Goal: Transaction & Acquisition: Download file/media

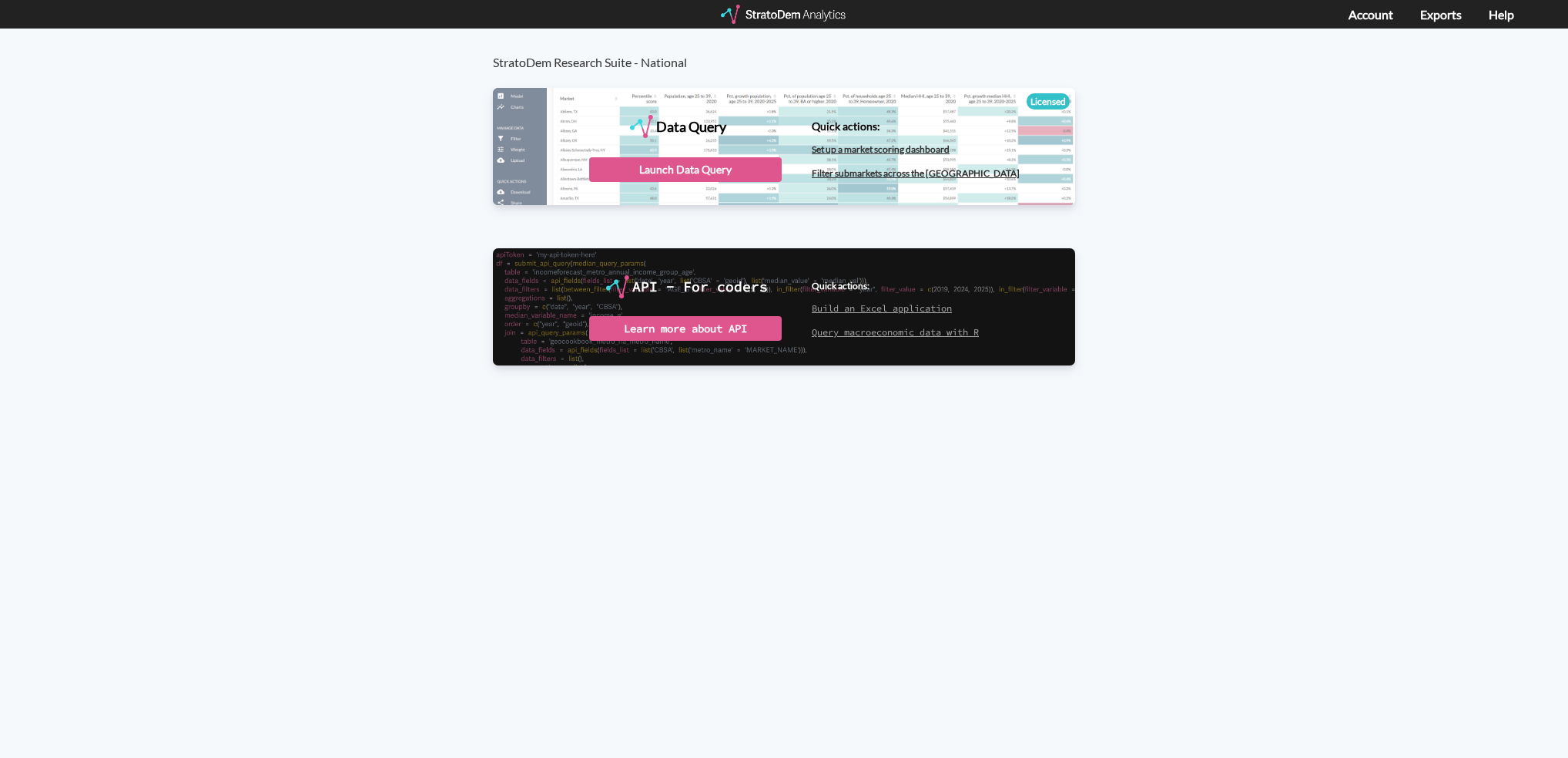
click at [706, 186] on div "Data Query" at bounding box center [784, 145] width 583 height 116
click at [704, 174] on div "Launch Data Query" at bounding box center [686, 169] width 192 height 24
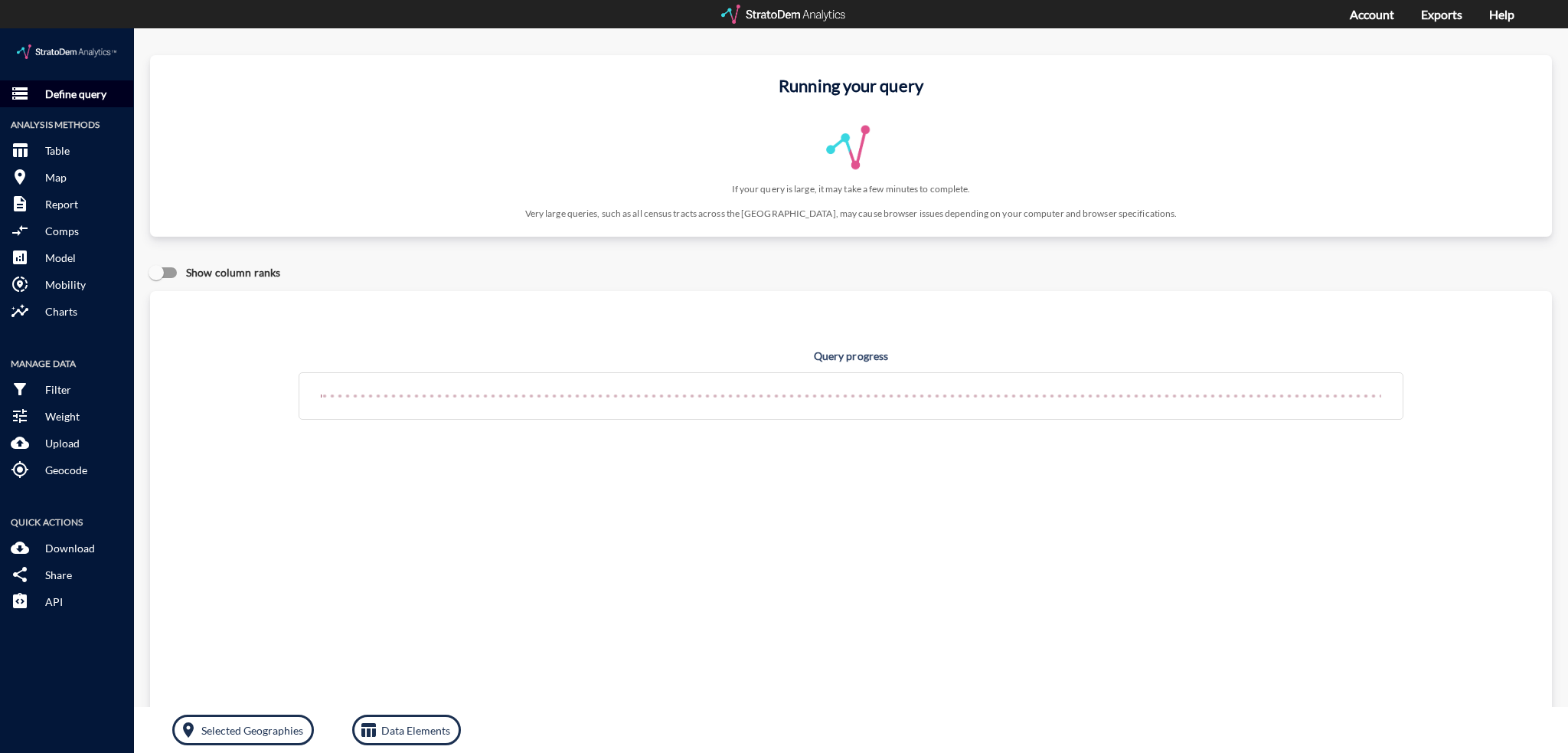
click p "Define query"
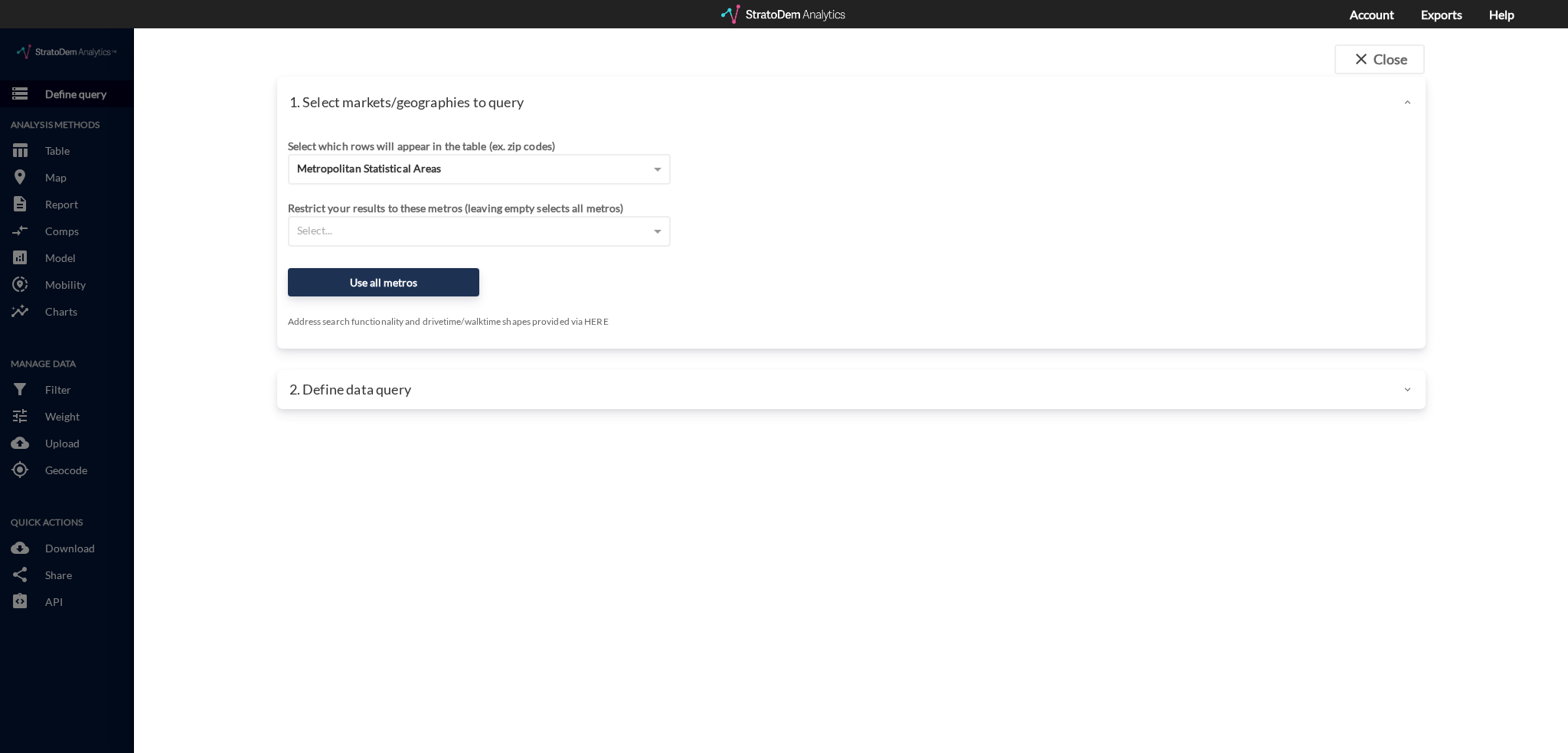
scroll to position [3, 0]
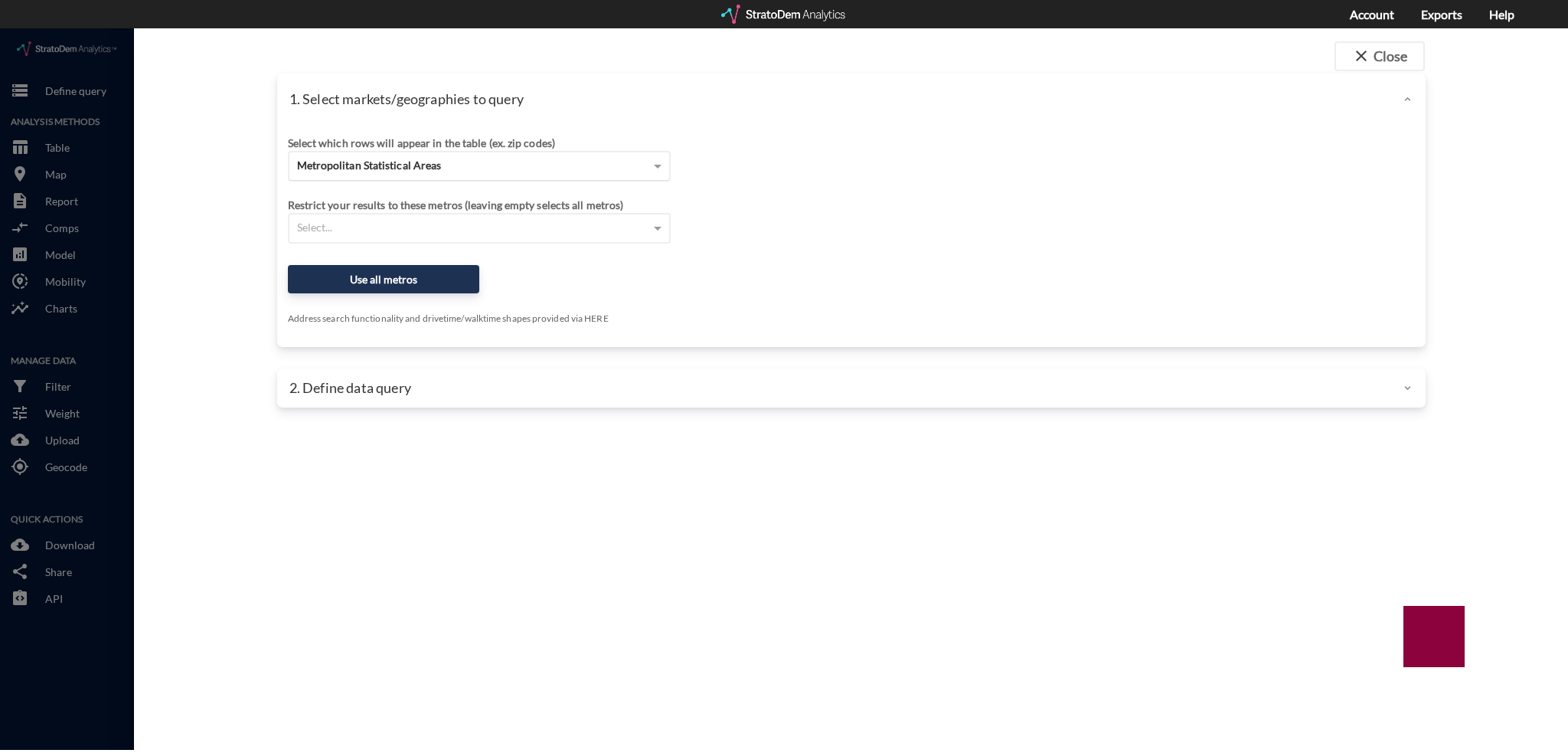
click span "Metropolitan Statistical Areas"
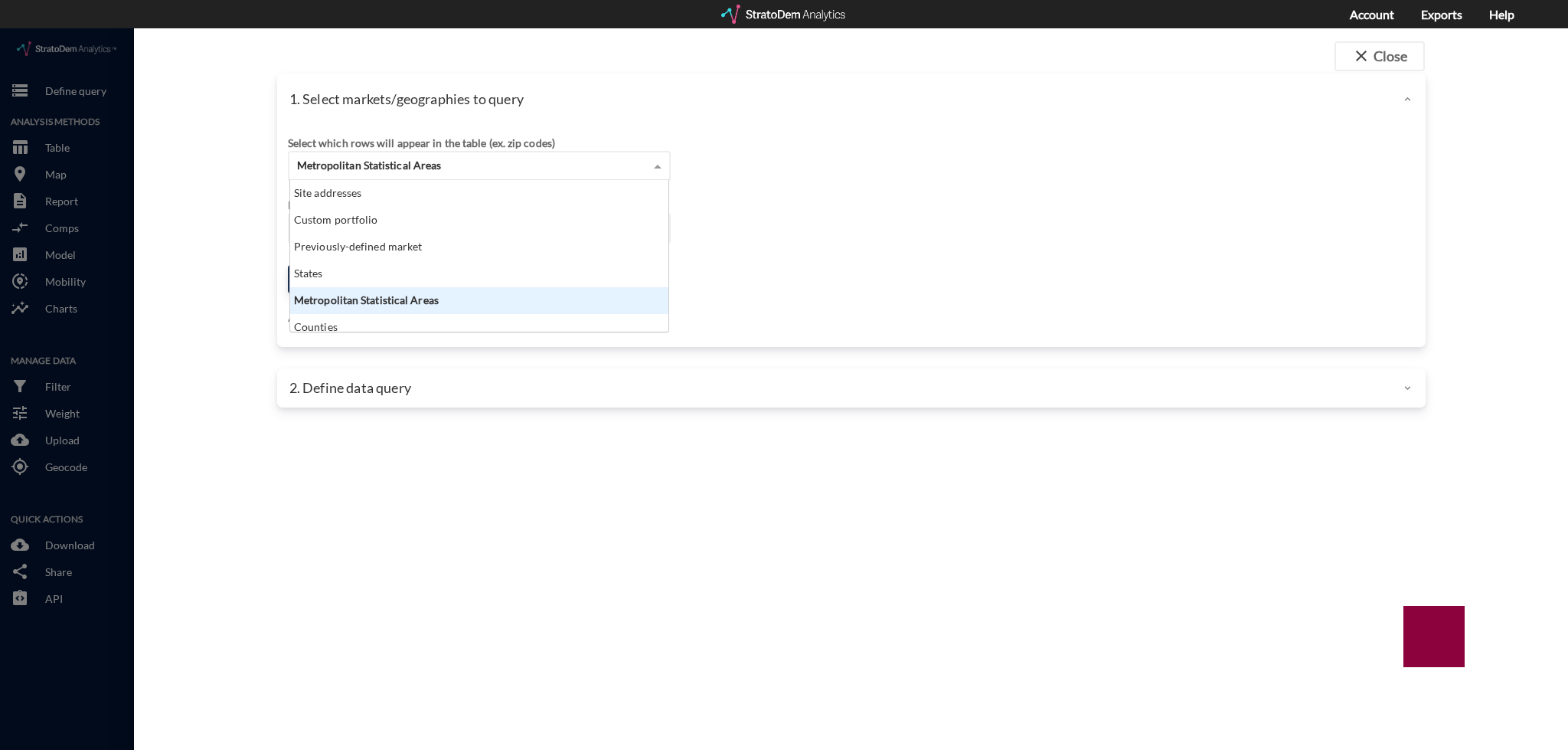
scroll to position [139, 370]
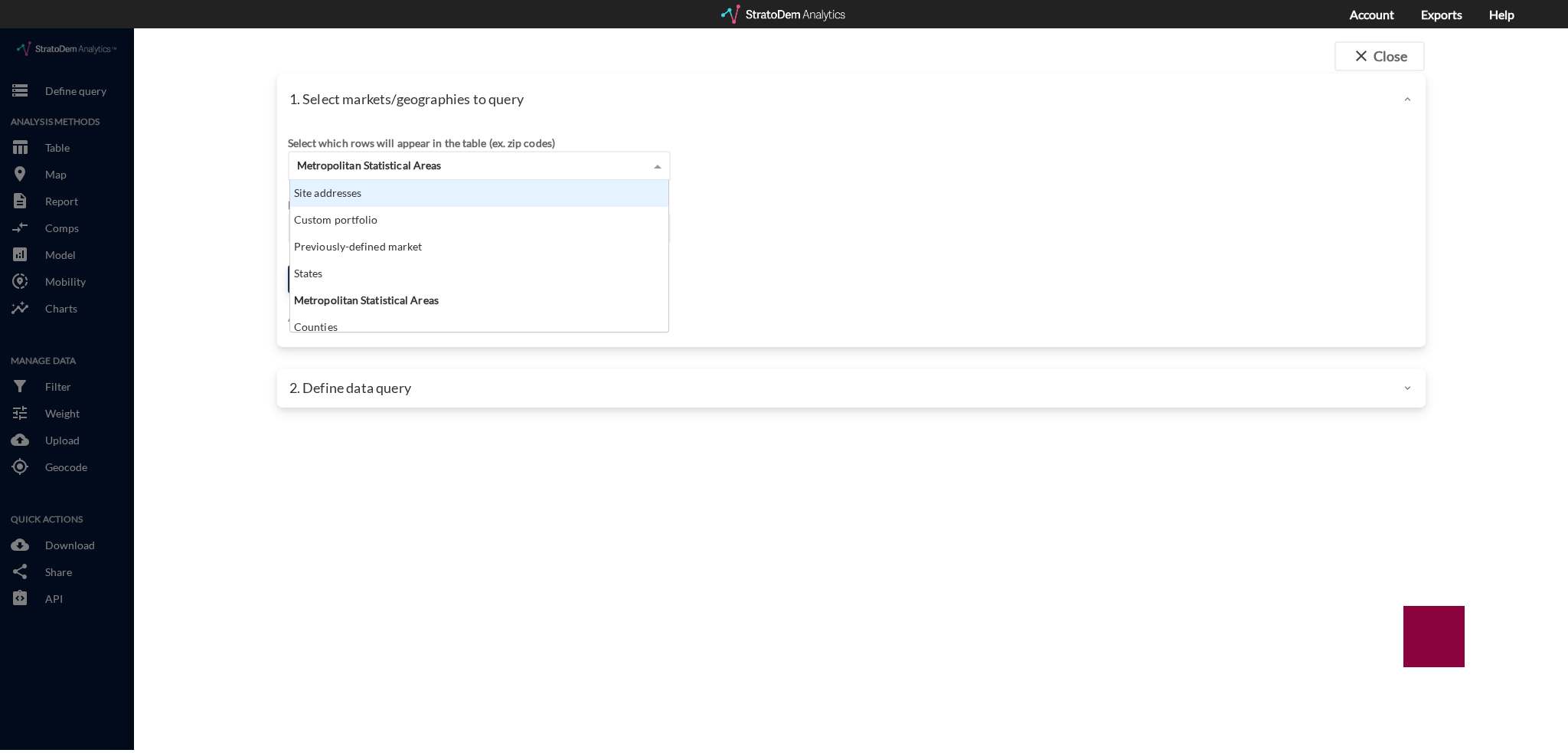
click div "Site addresses"
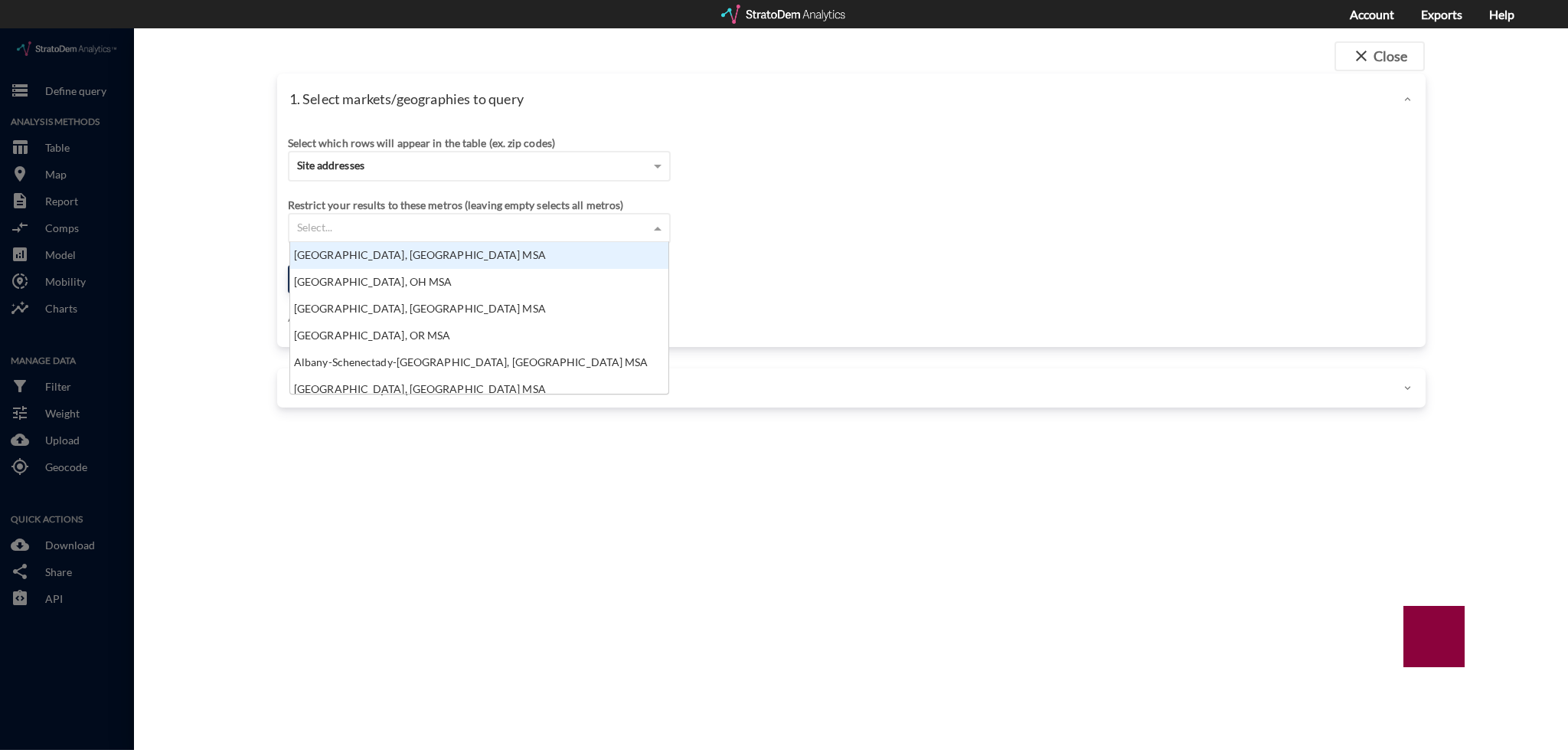
click div "Select..."
click div "Site addresses"
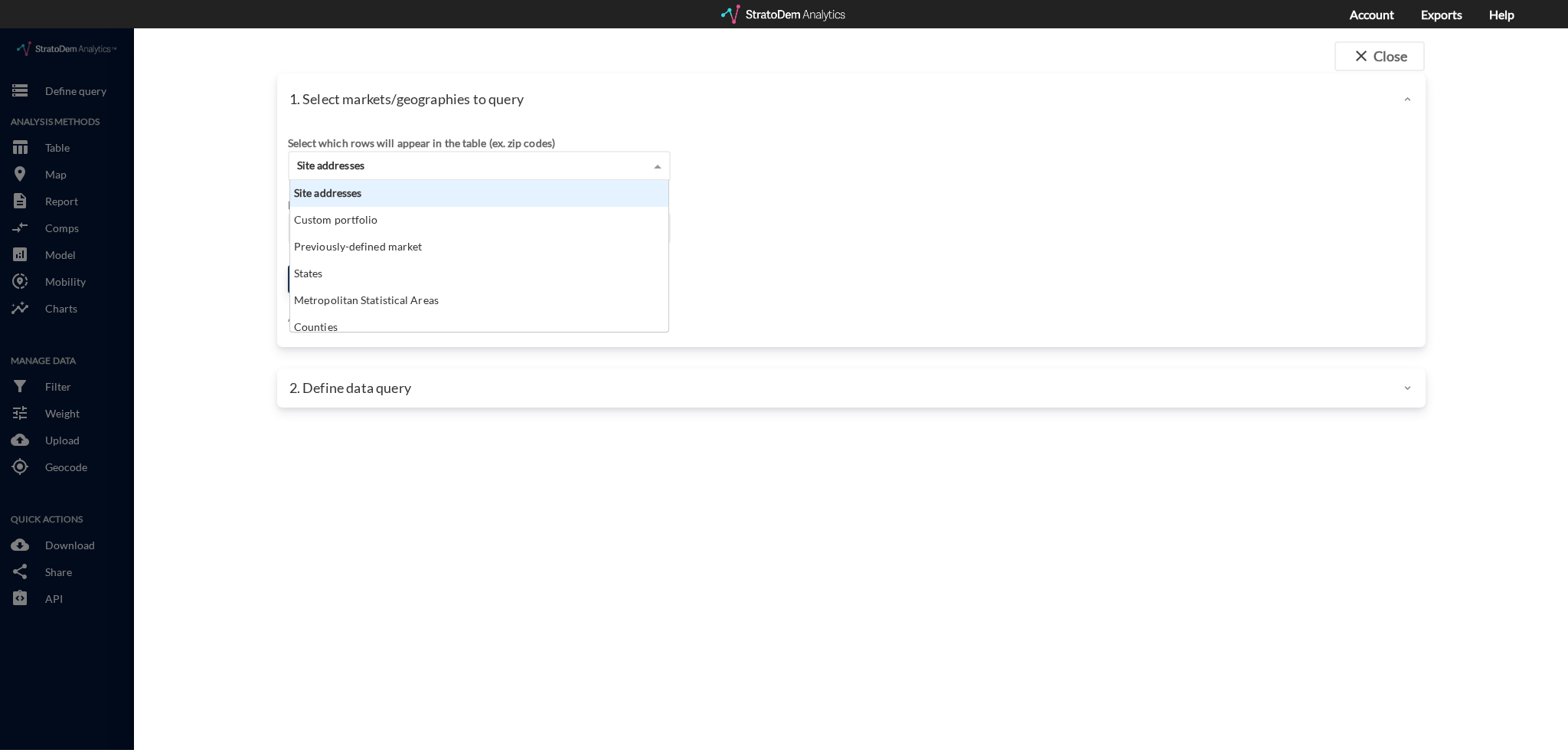
click div "Select which rows will appear in the table (ex. zip codes) Site addresses Site …"
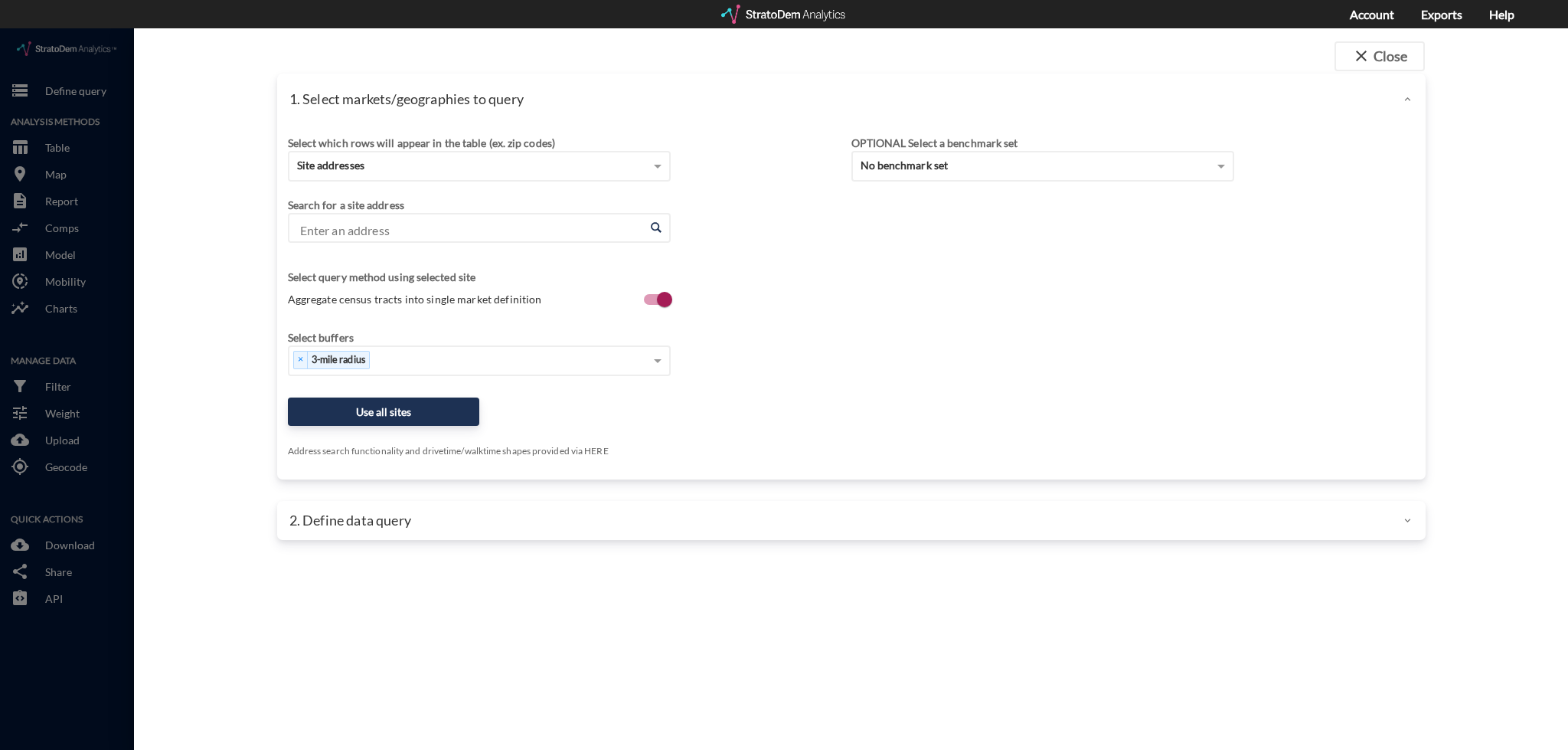
click input "Enter an address"
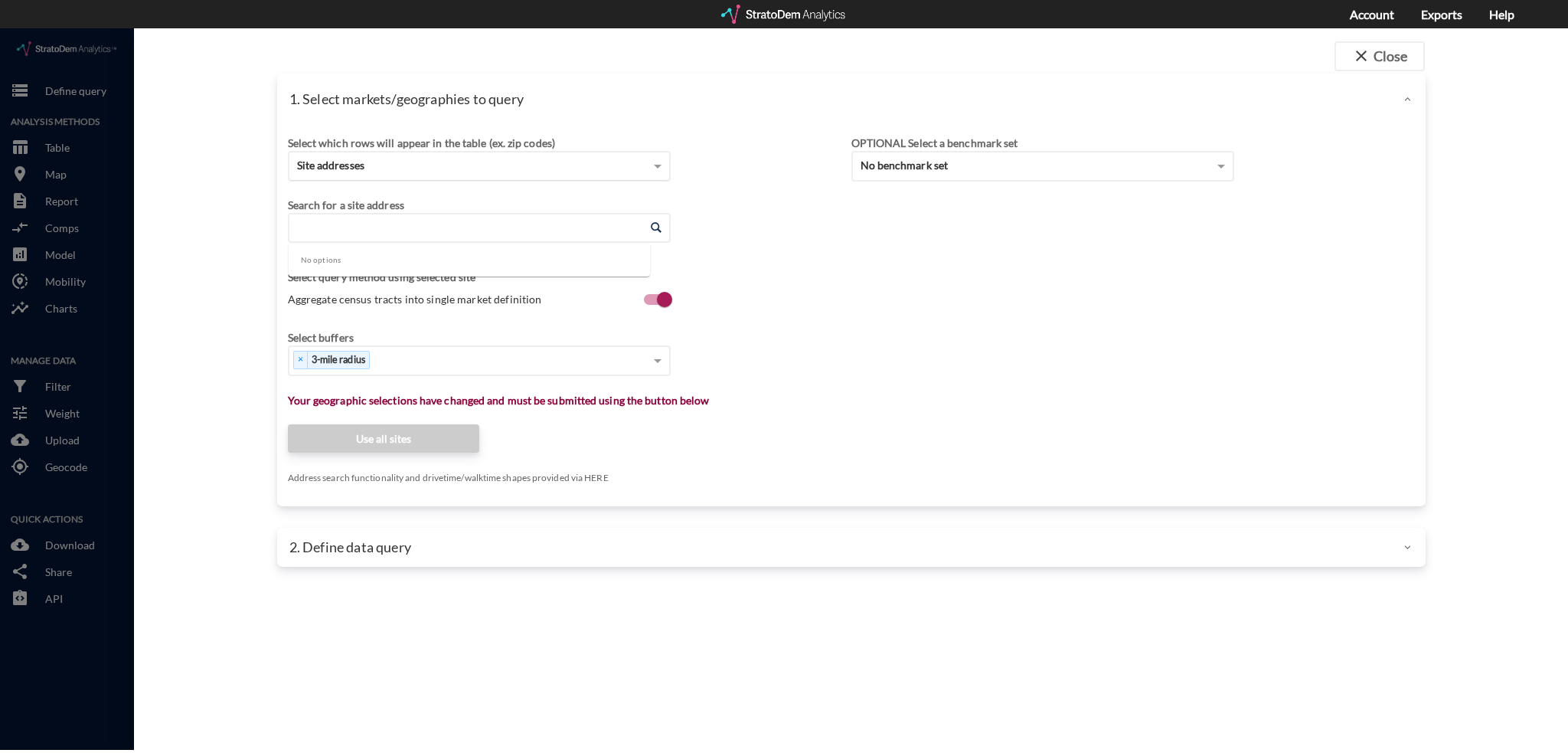
paste input "[STREET_ADDRESS][PERSON_NAME]"
click li "[STREET_ADDRESS][US_STATE]"
type input "[STREET_ADDRESS][US_STATE]"
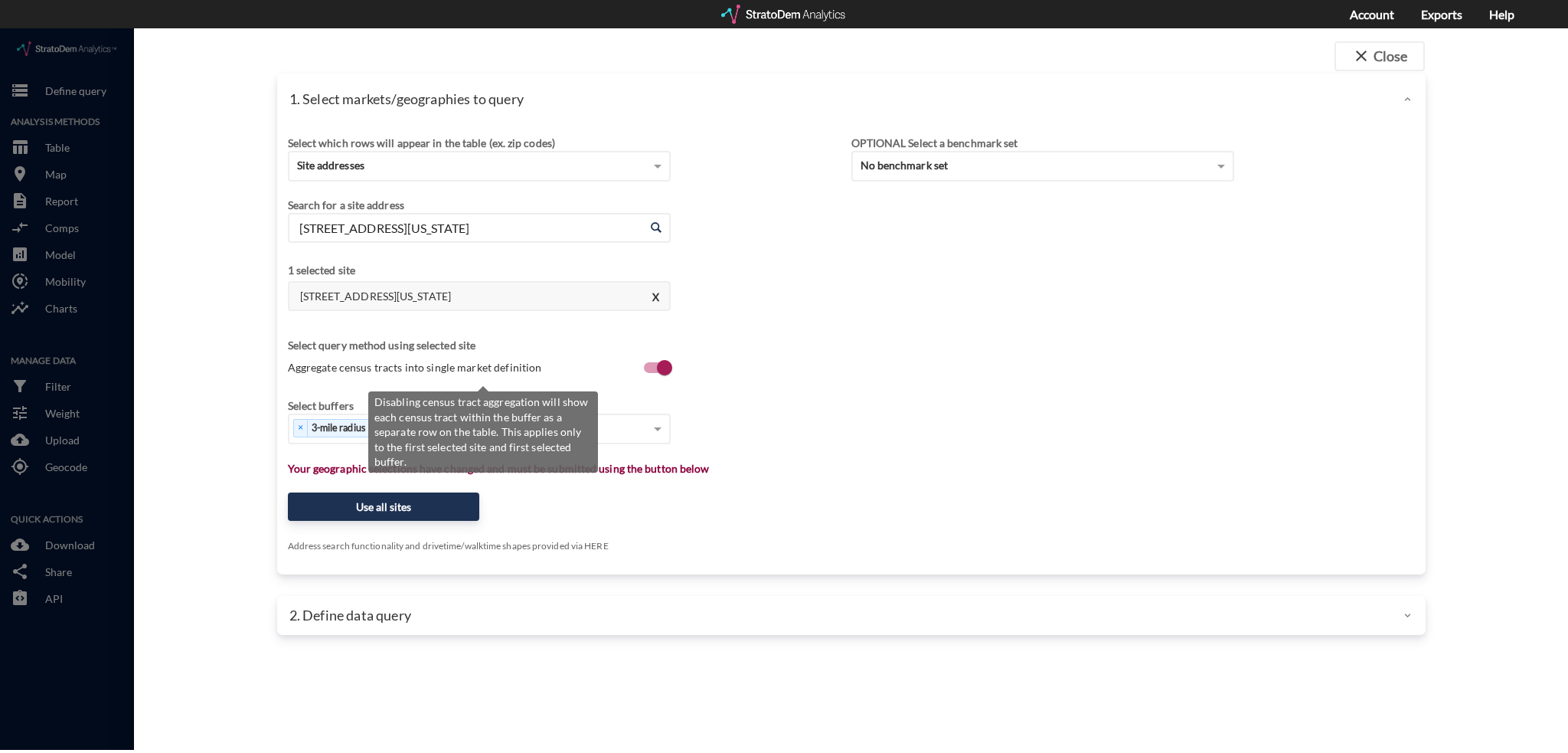
click span "Aggregate census tracts into single market definition"
click input "Aggregate census tracts into single market definition"
click span "Aggregate census tracts into single market definition"
click input "Aggregate census tracts into single market definition"
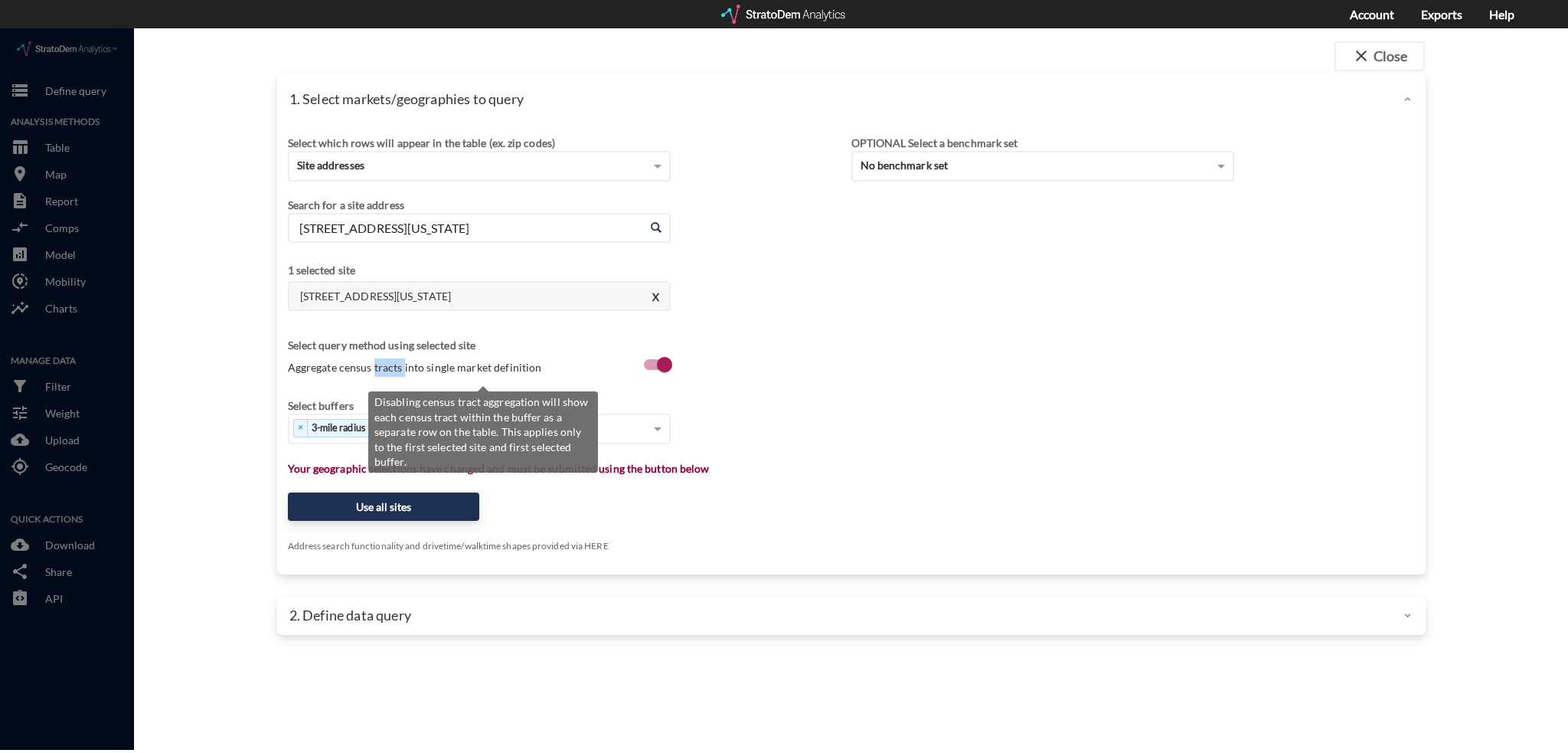
checkbox input "true"
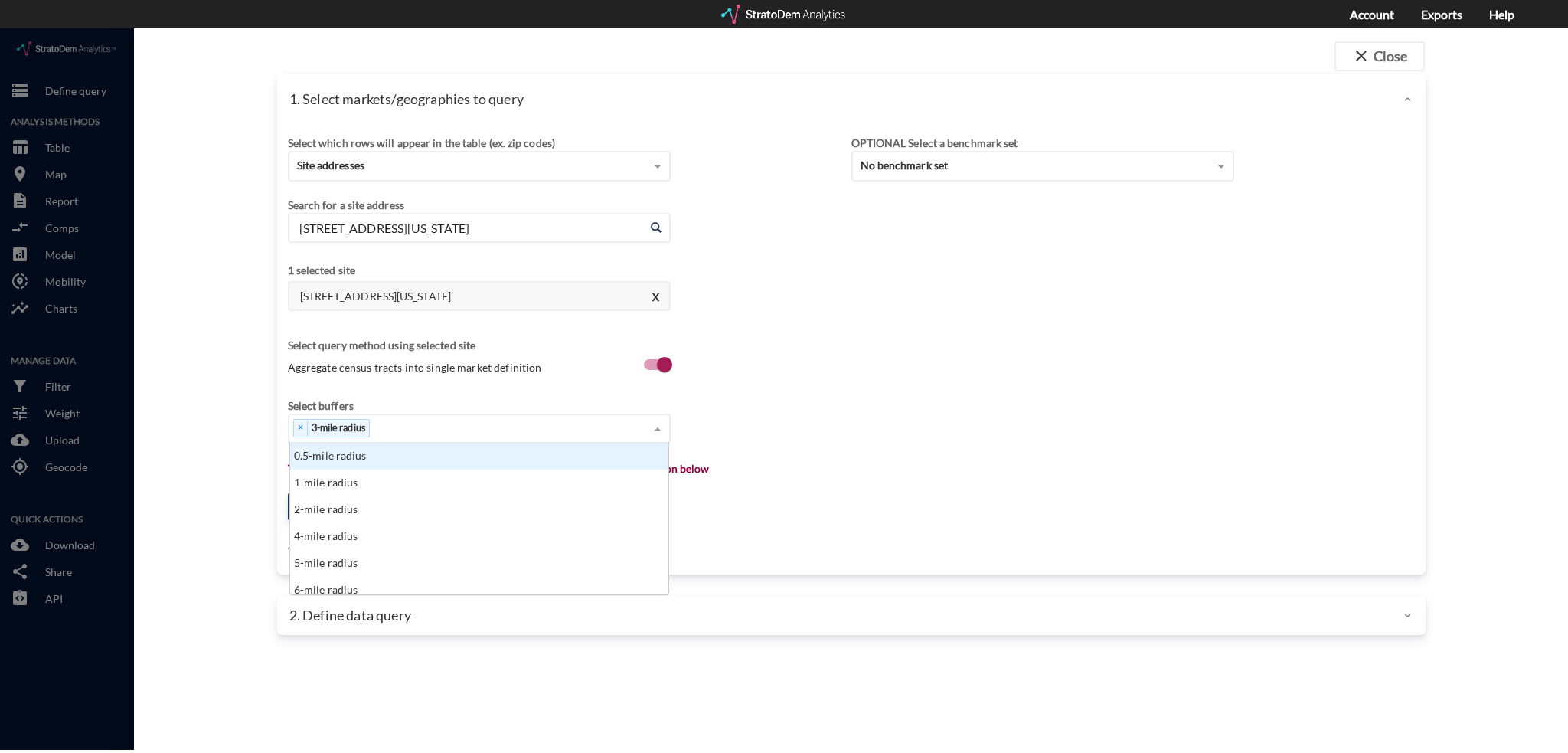
click div "× 3-mile radius"
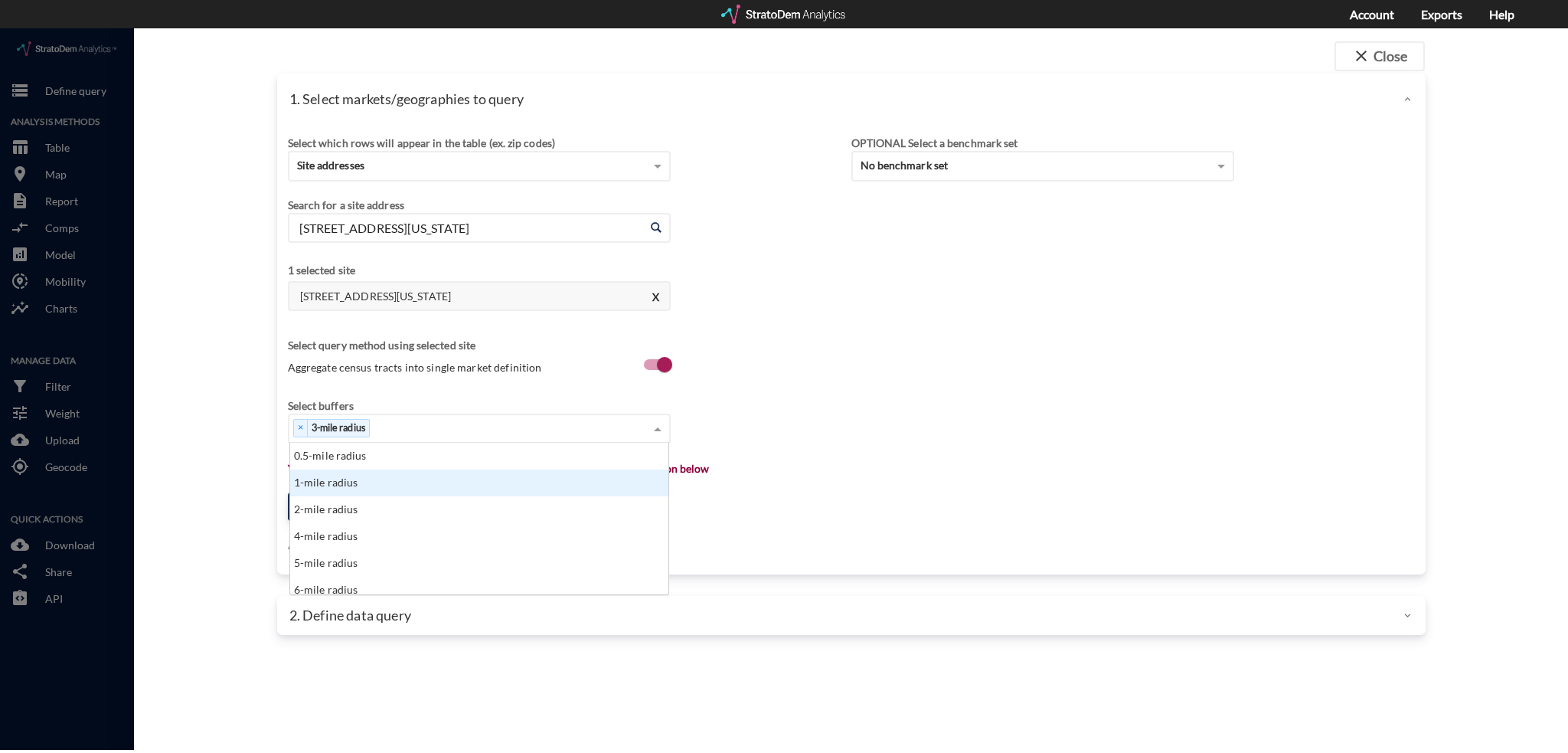
click div "1-mile radius"
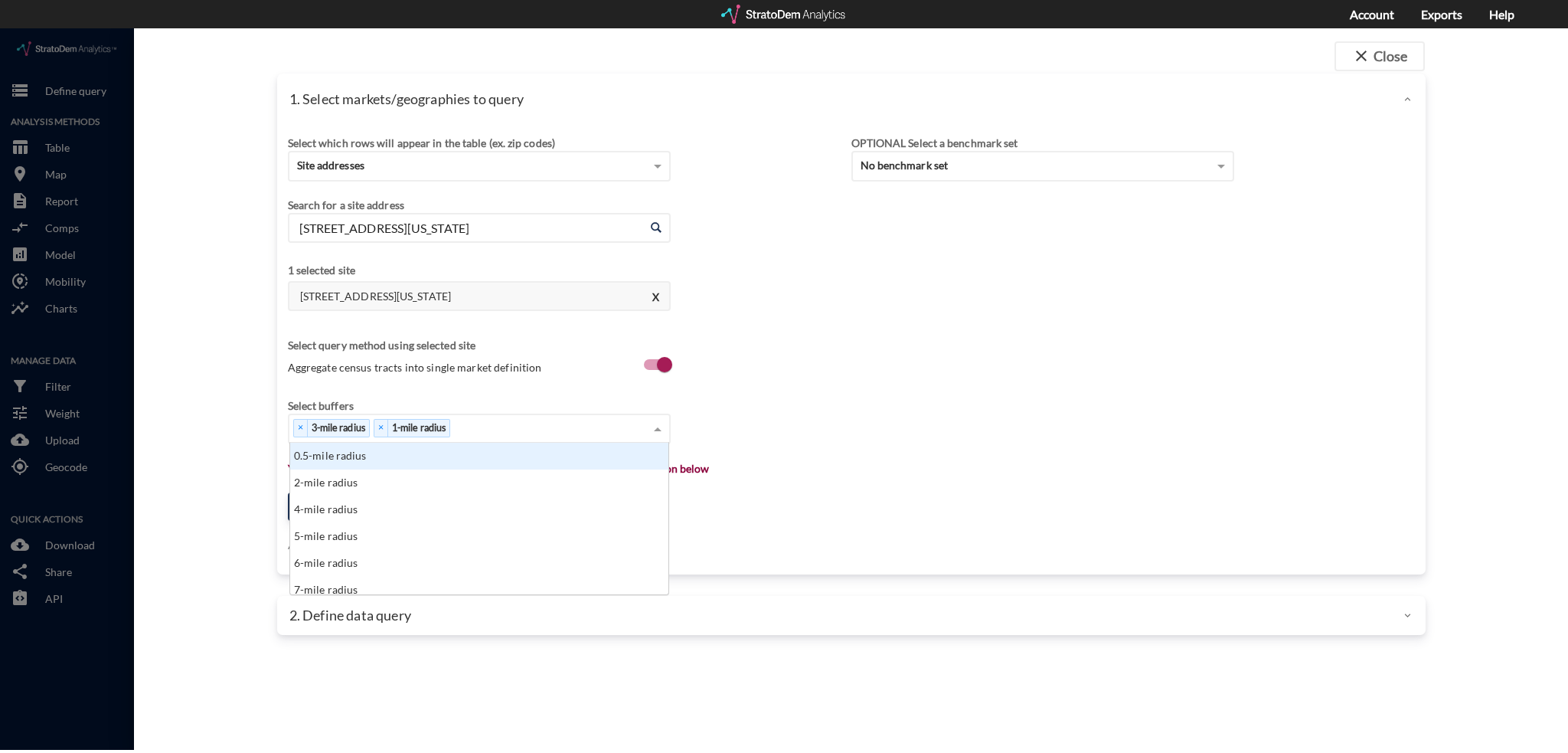
click div "× 3-mile radius × 1-mile radius"
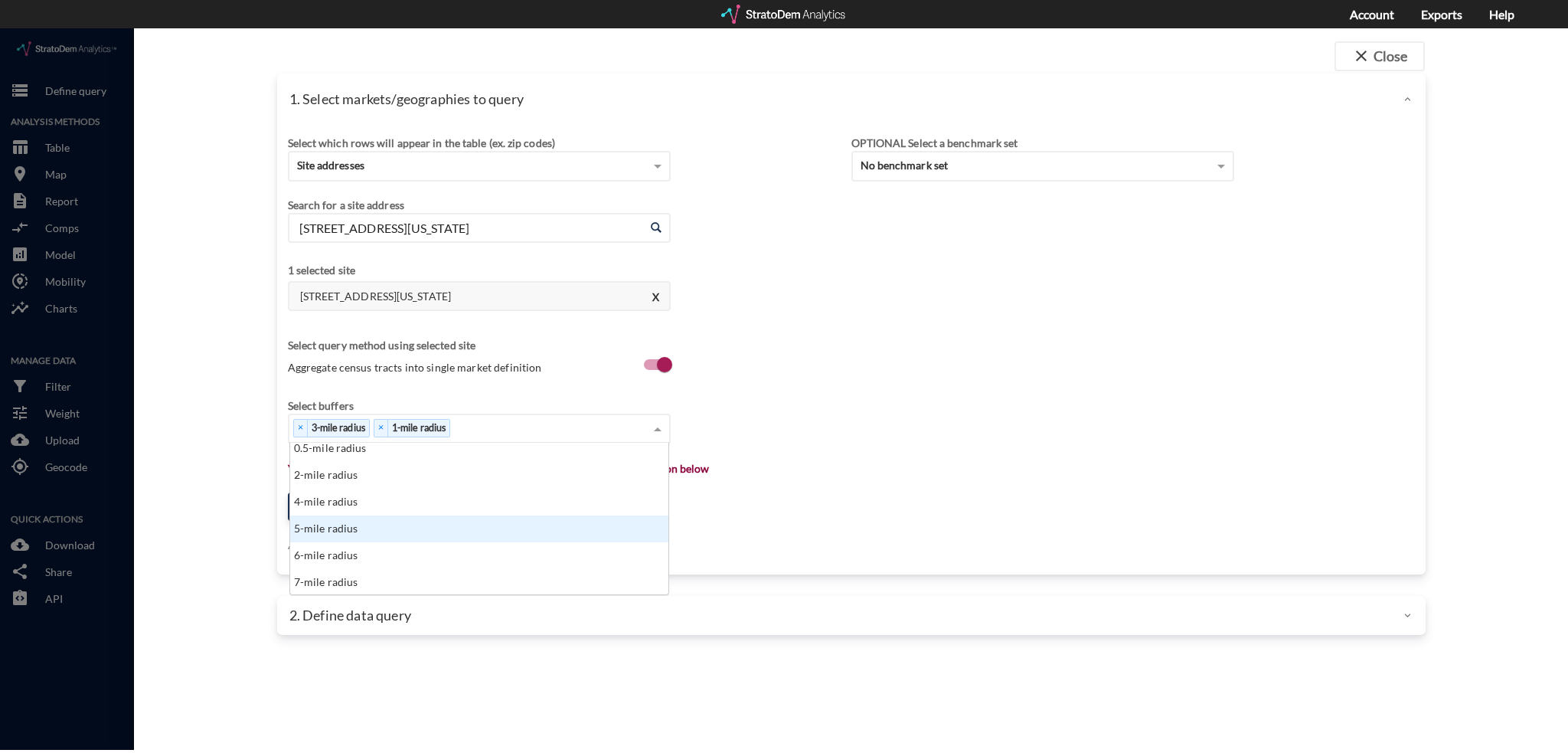
click div "5-mile radius"
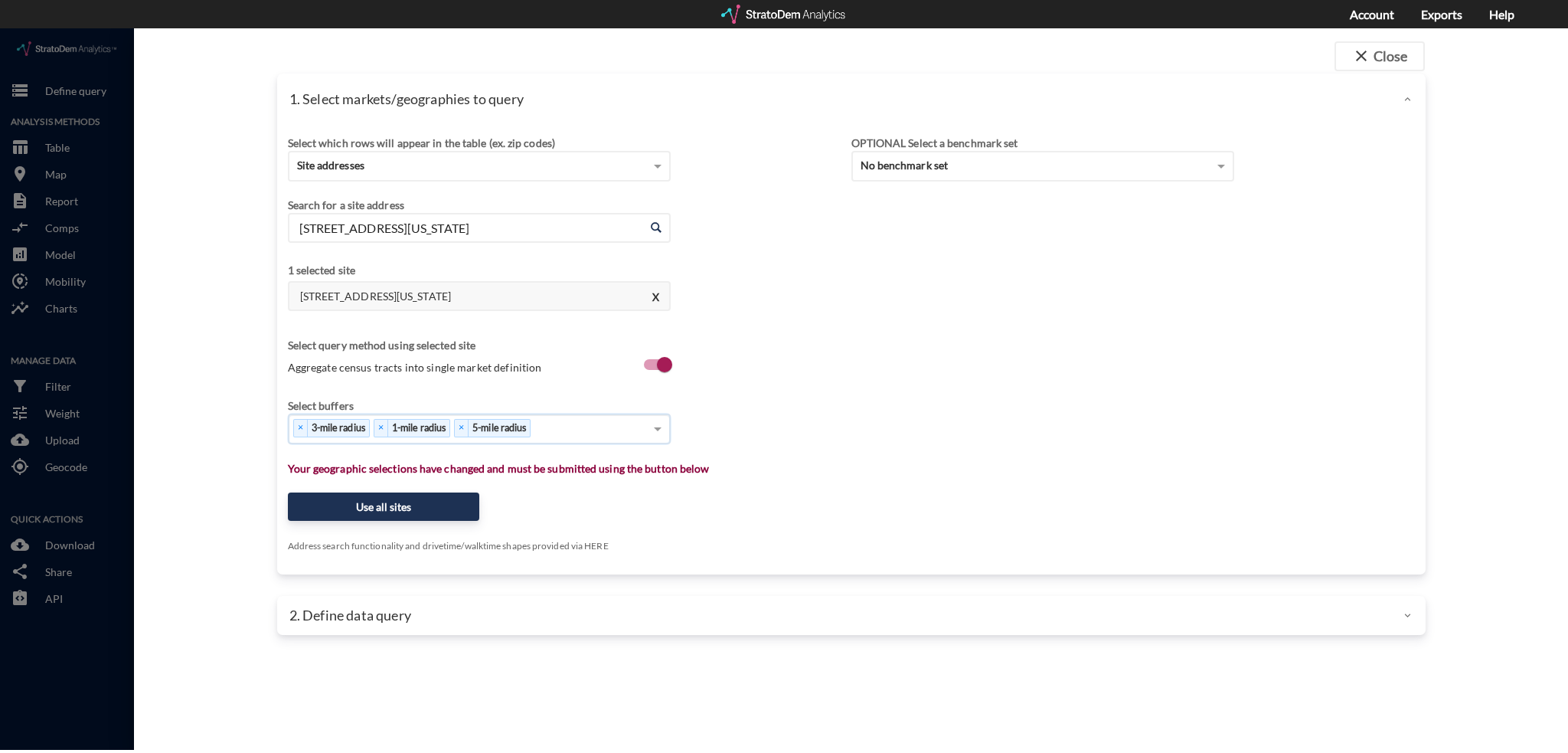
click div "× 3-mile radius × 1-mile radius × 5-mile radius"
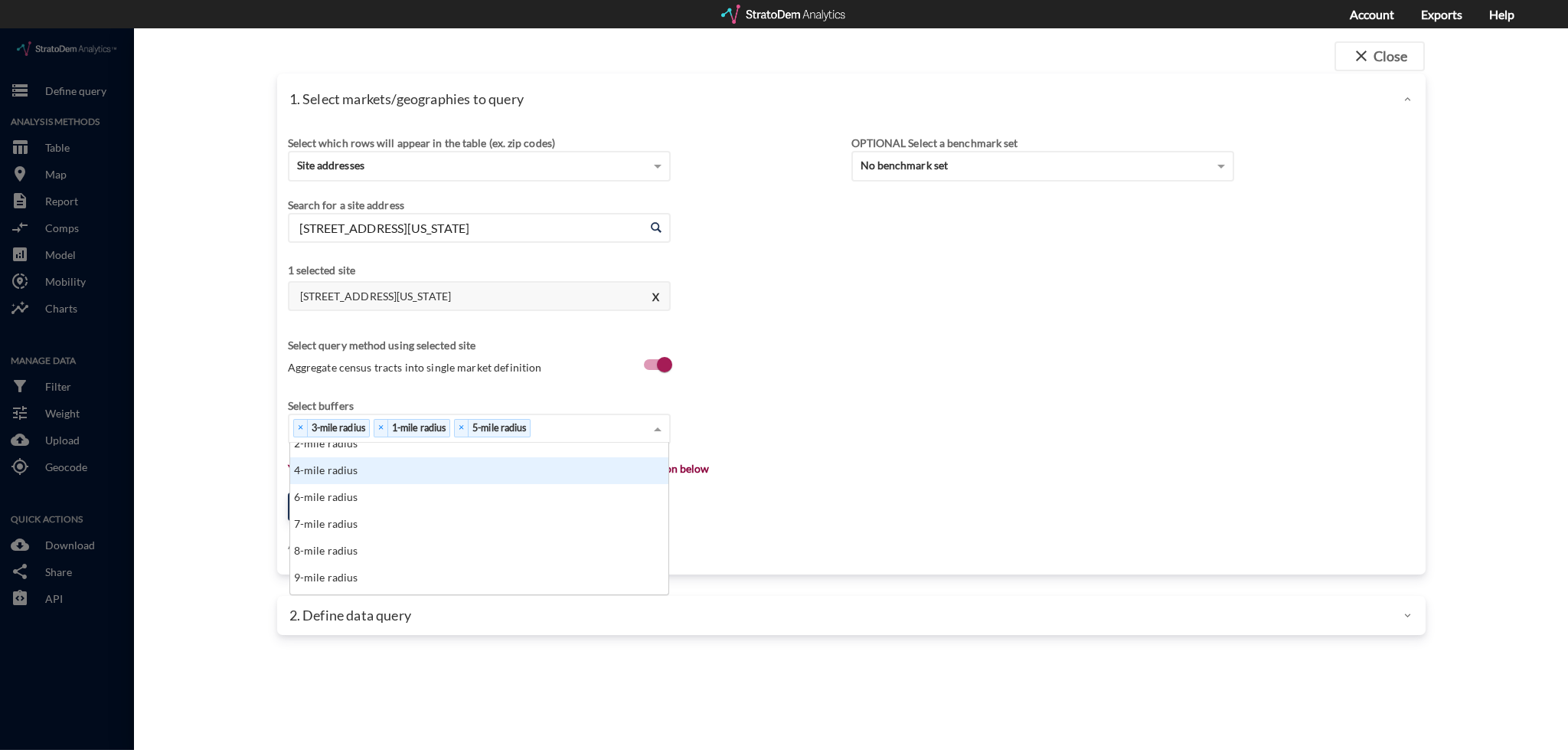
scroll to position [77, 0]
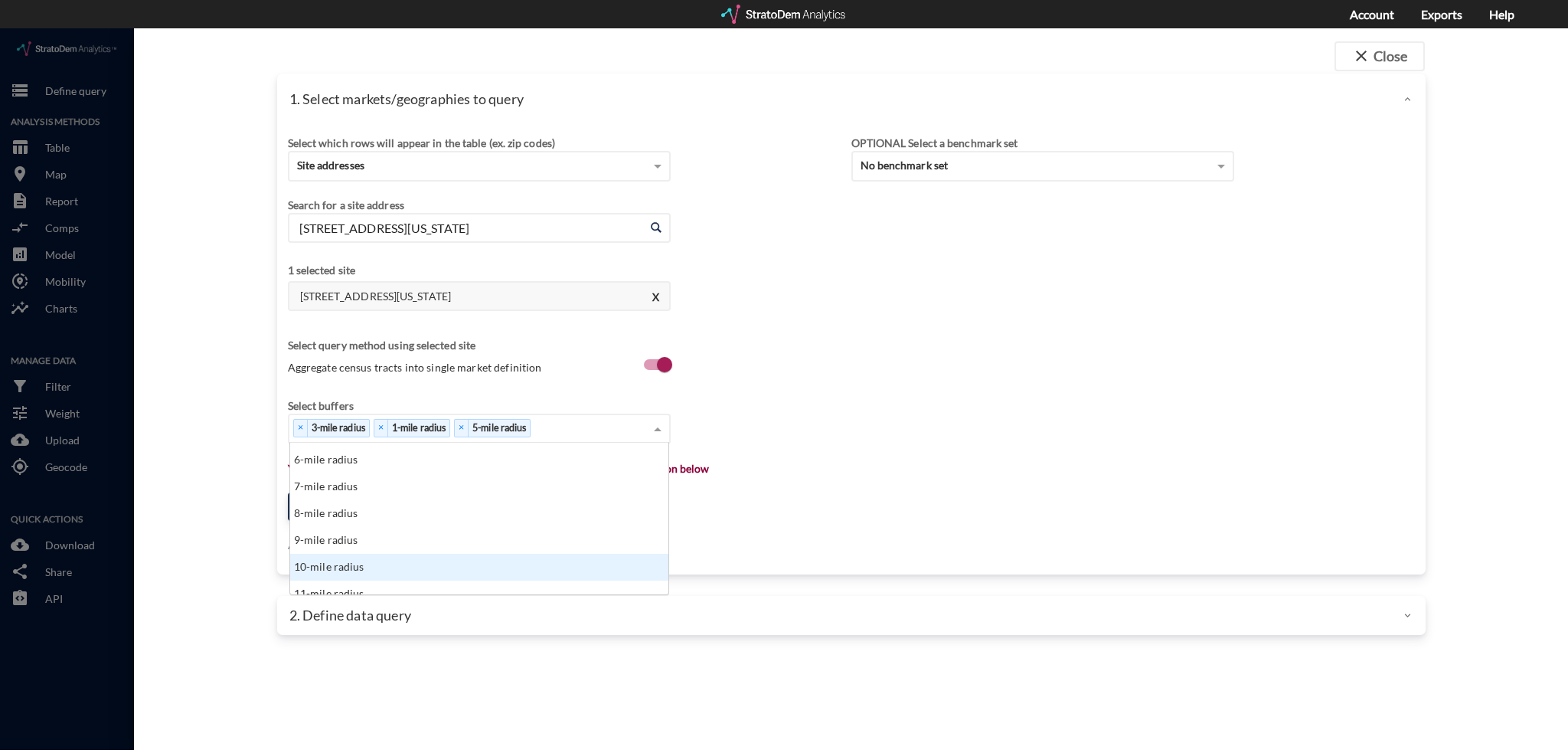
click div "10-mile radius"
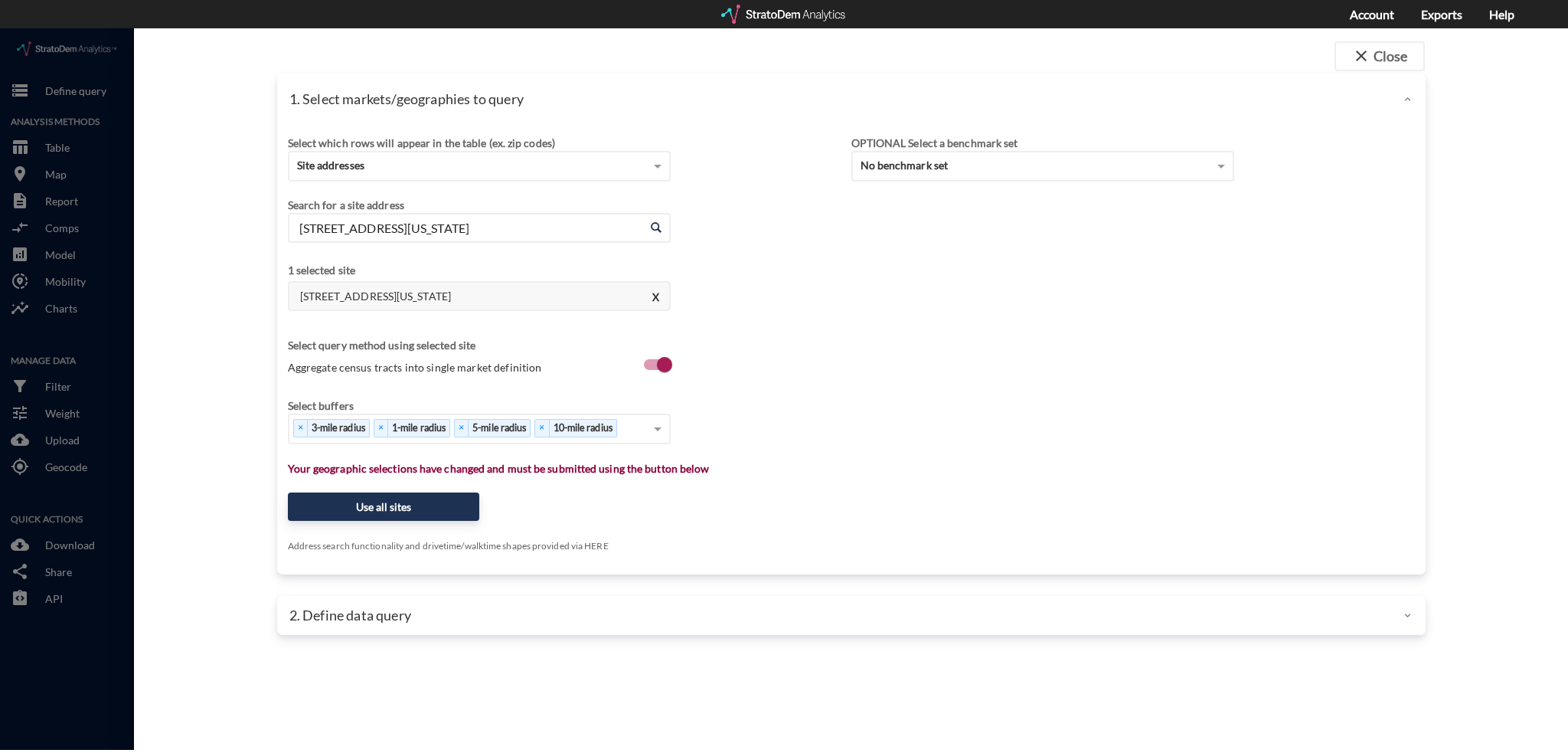
click div "Select which rows will appear in the table (ex. zip codes) Site addresses Selec…"
click button "Use all sites"
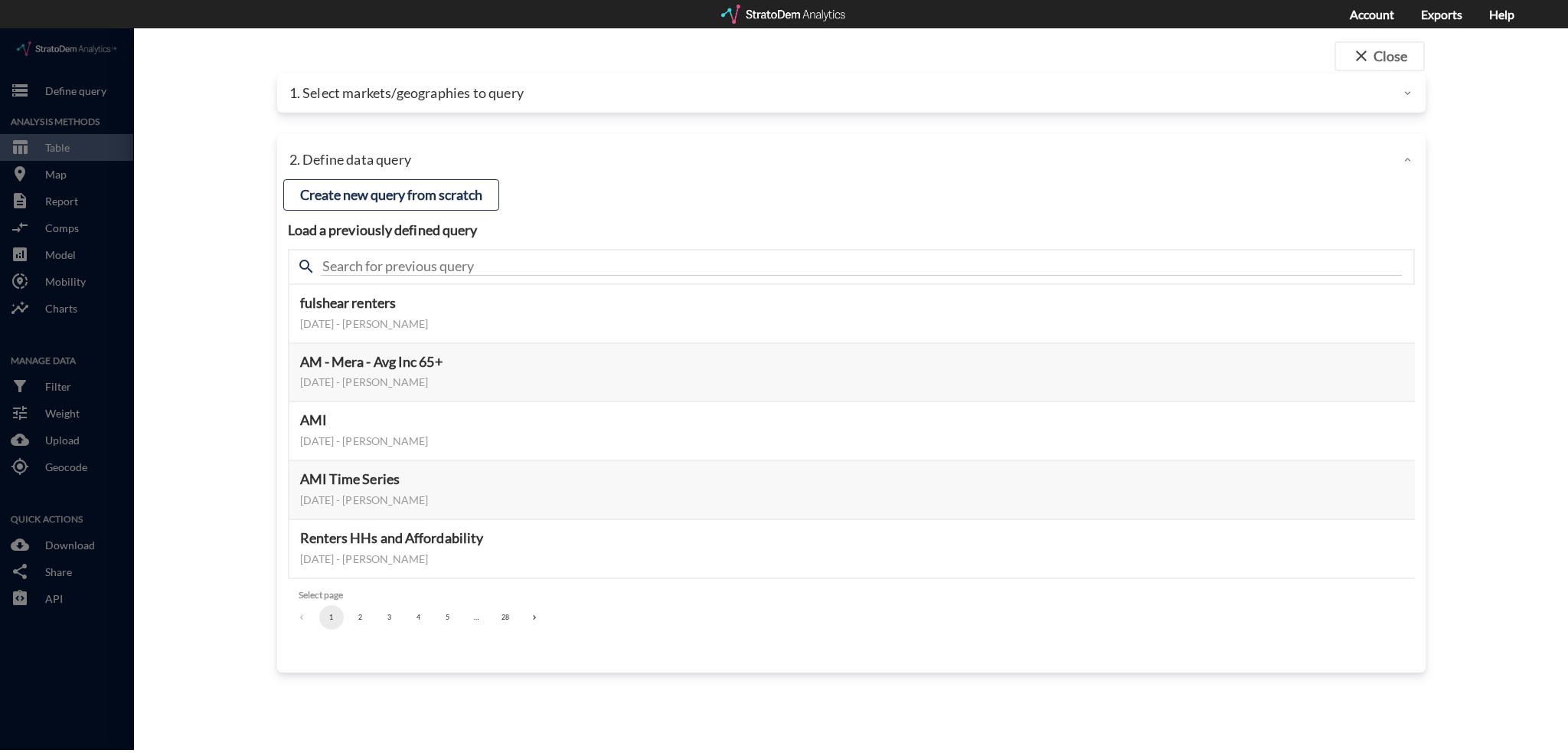
click button "5"
click button "6"
click button "8"
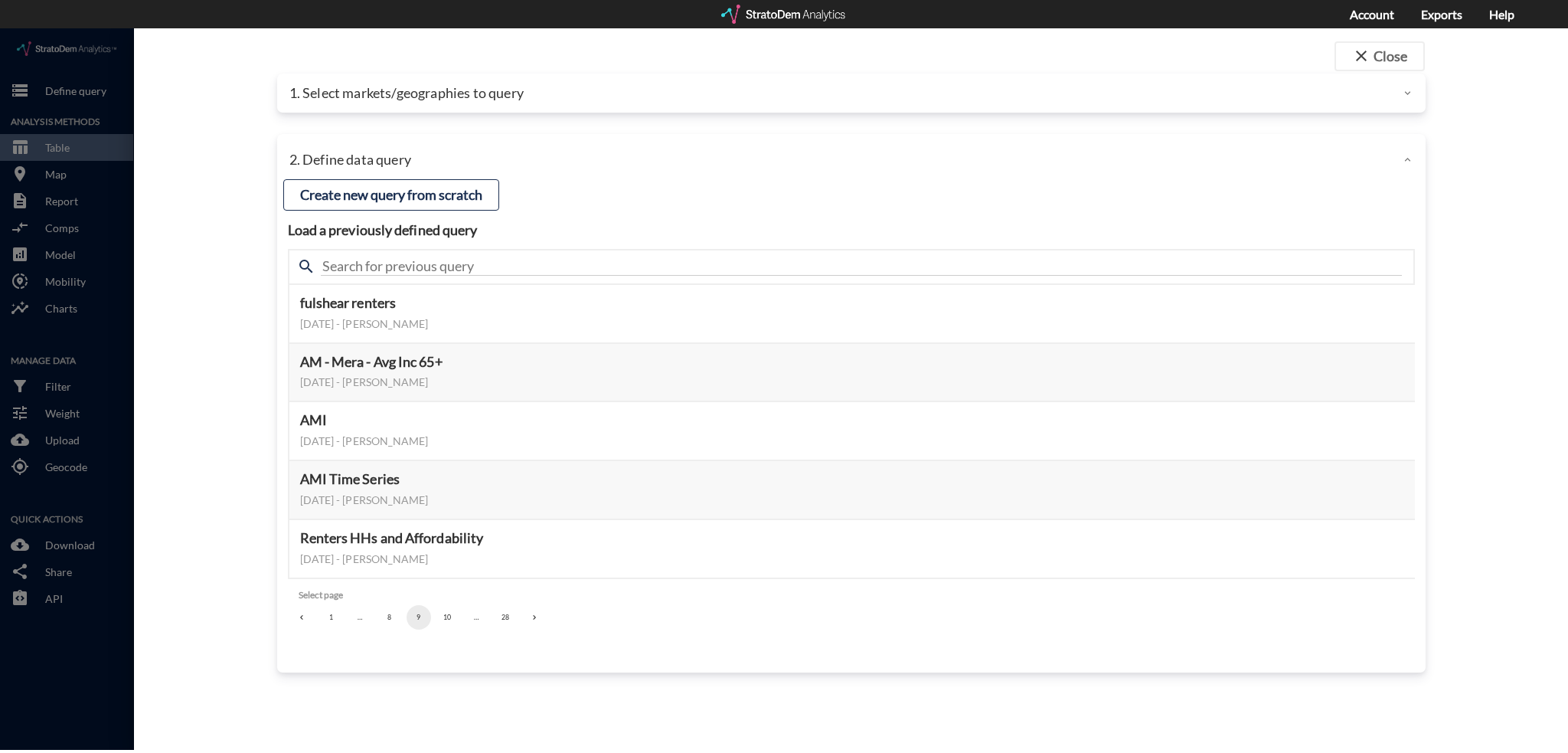
click button "10"
click button "12"
click button "13"
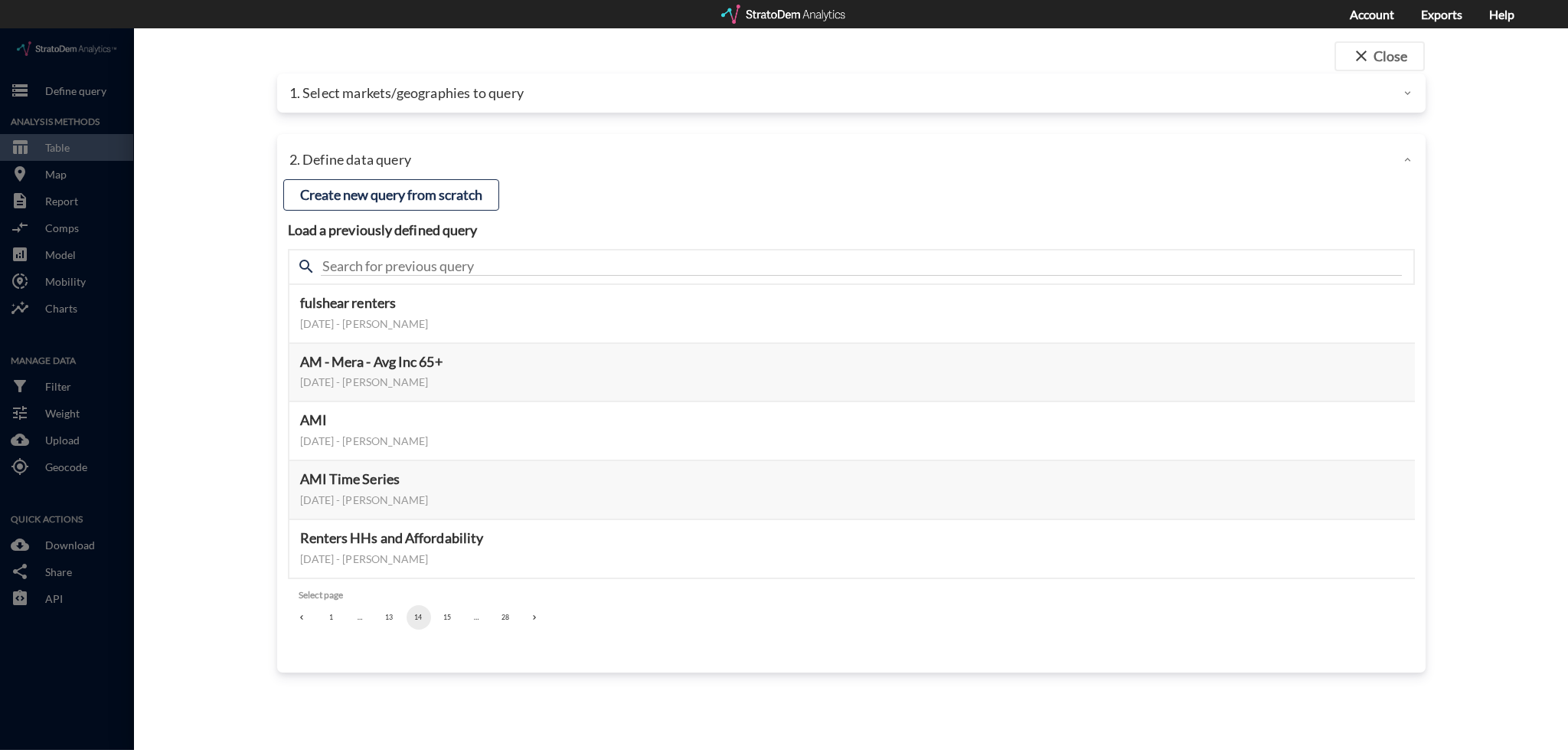
click button "15"
click button "16"
click button "17"
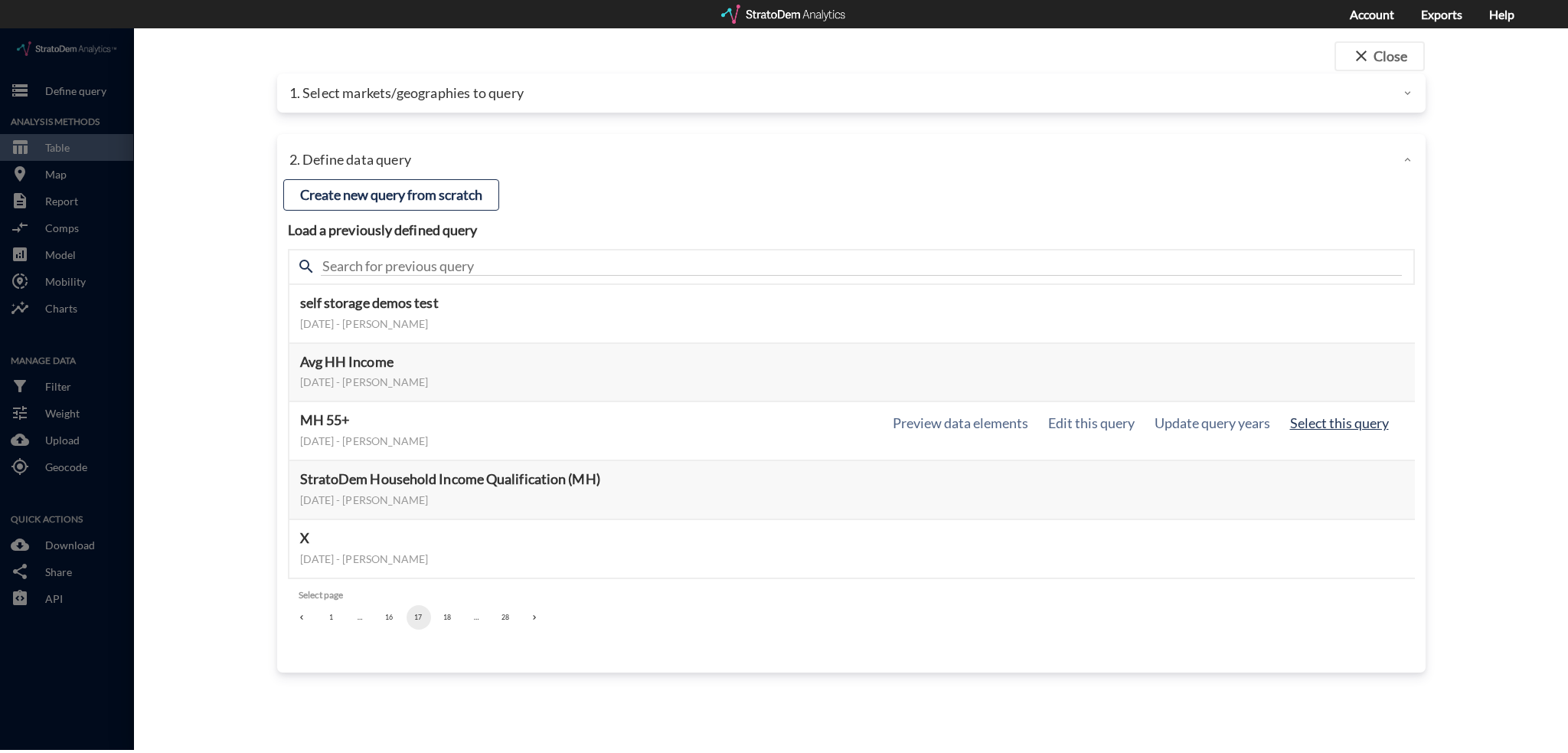
click button "Select this query"
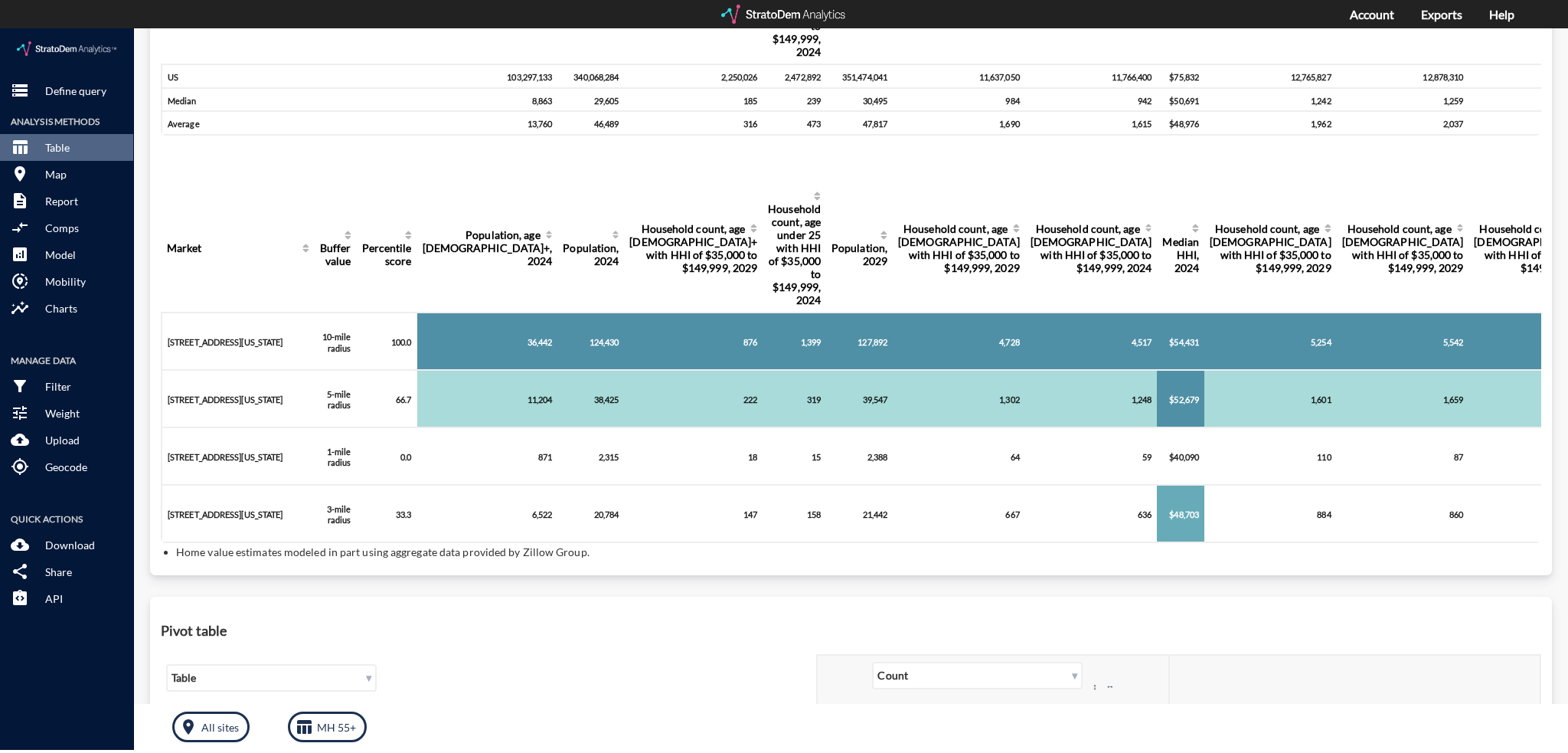
scroll to position [230, 0]
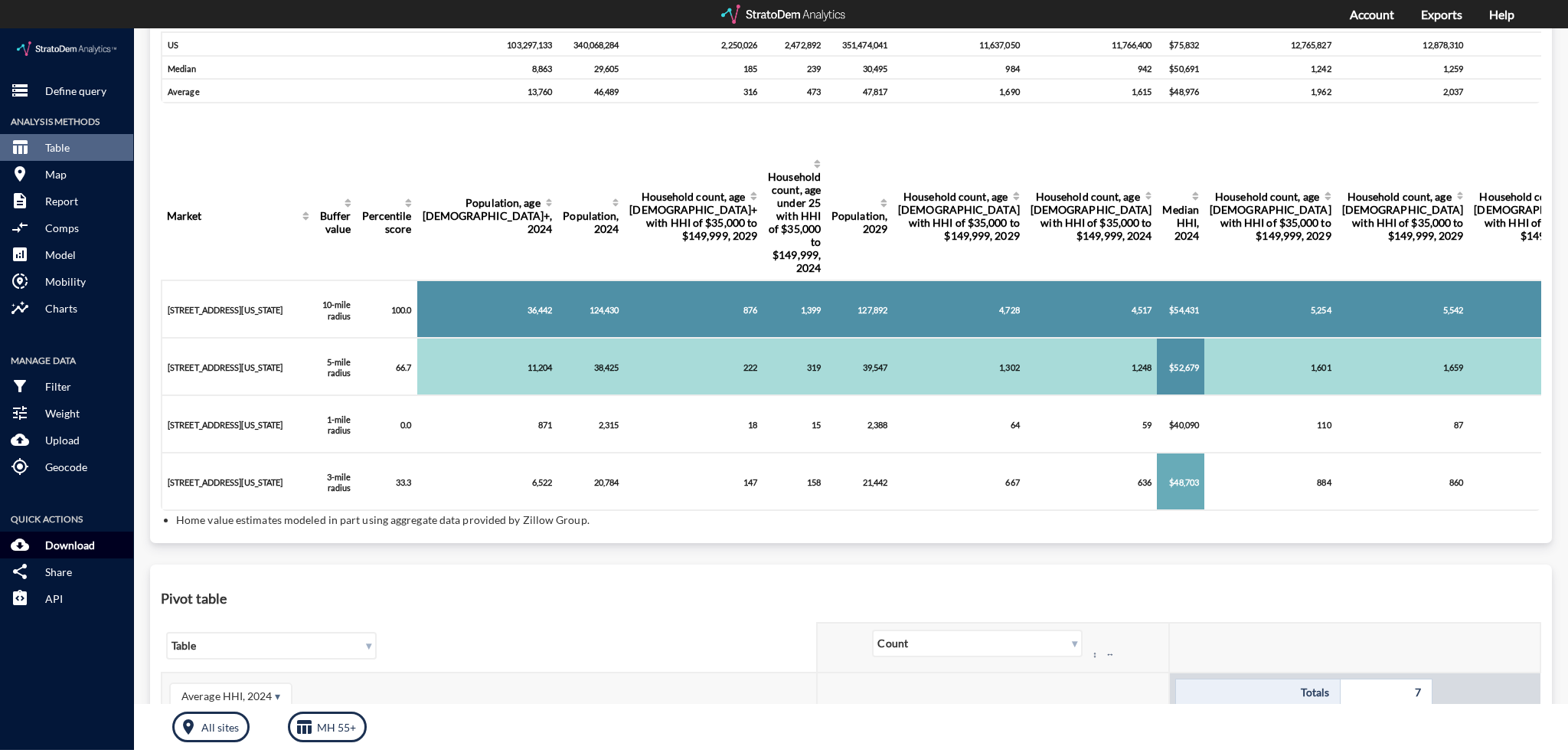
click p "Download"
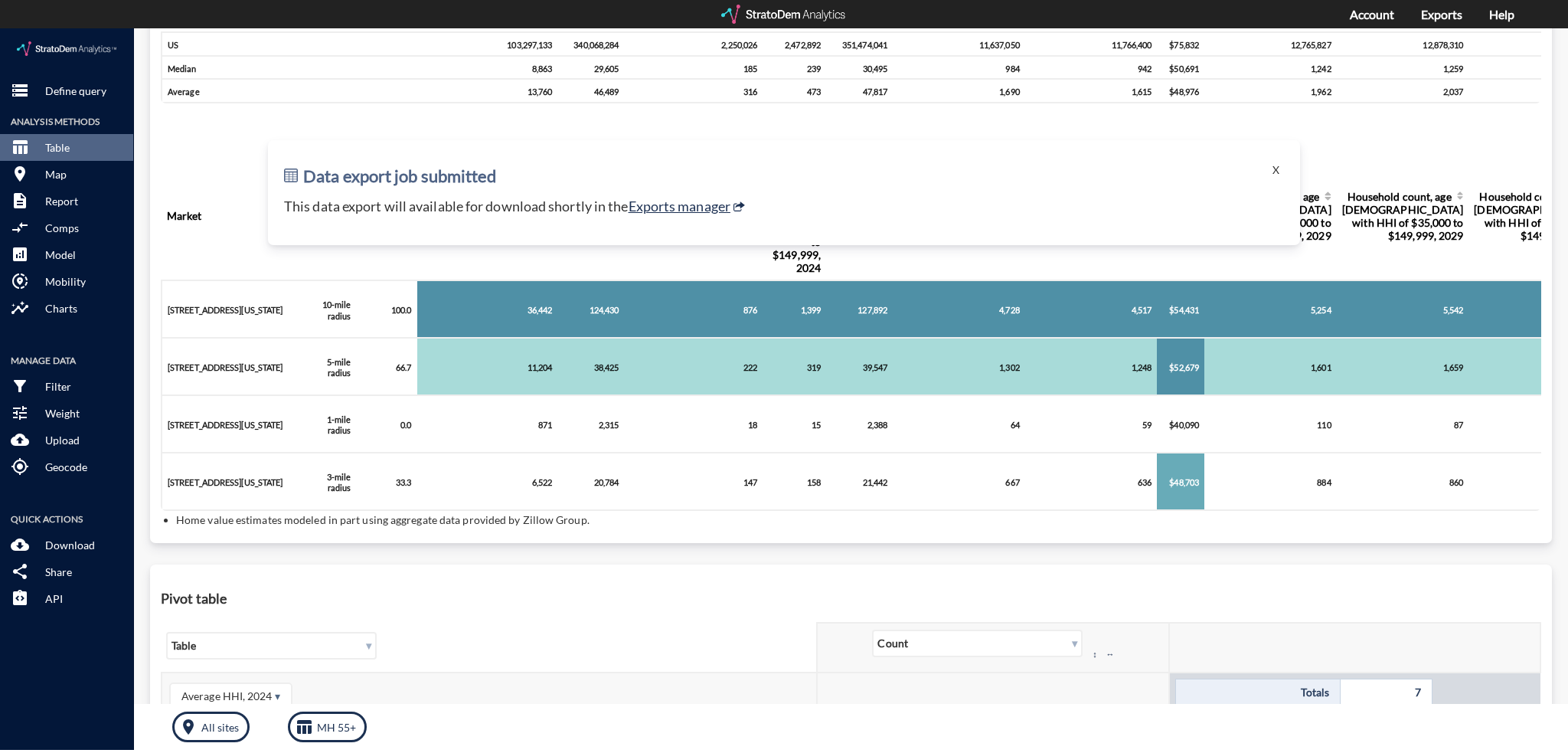
click div "Data export job submitted X This data export will available for download shortl…"
click link "Exports manager"
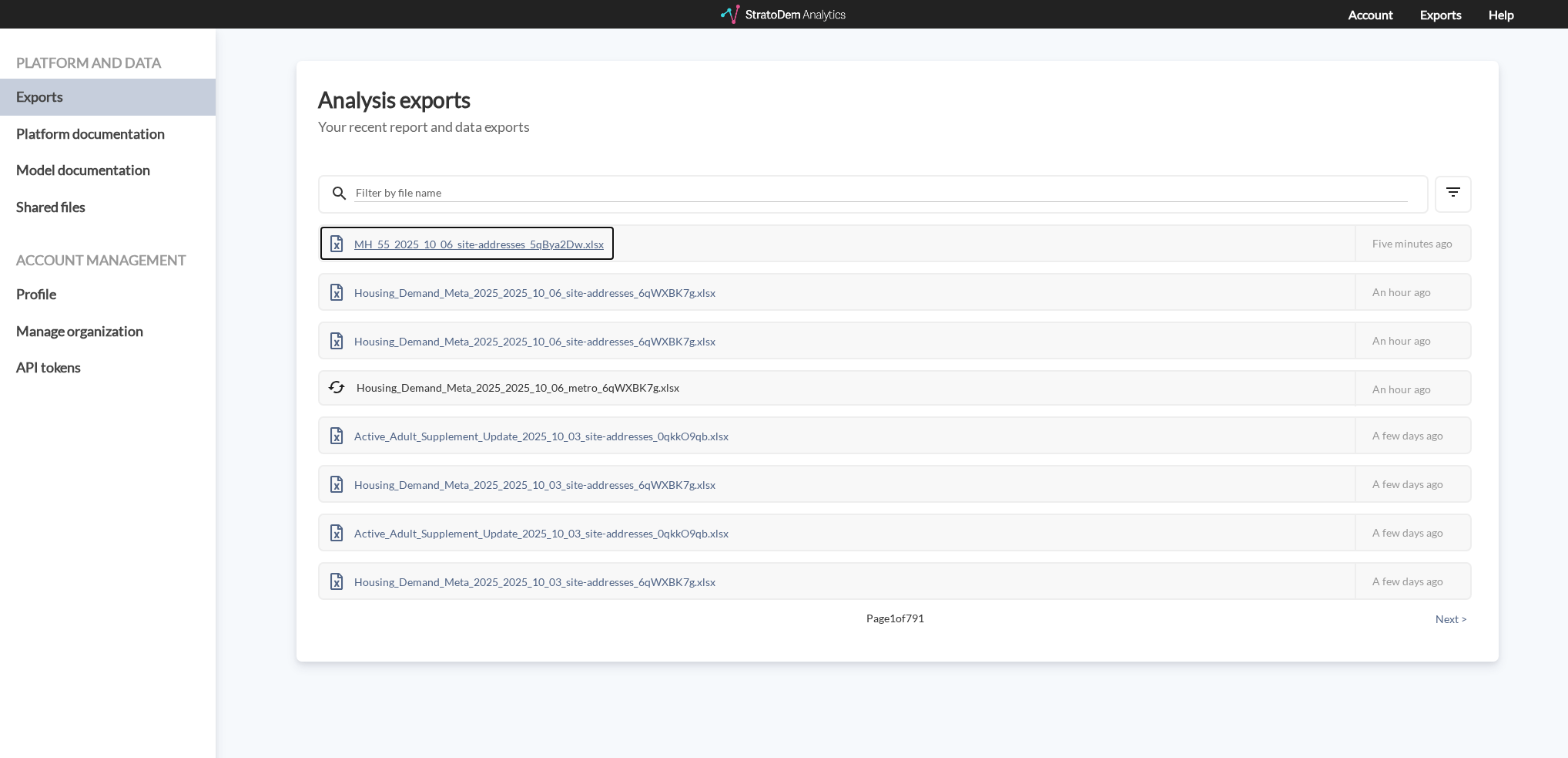
click at [447, 242] on div "MH_55_2025_10_06_site-addresses_5qBya2Dw.xlsx" at bounding box center [467, 243] width 295 height 35
